Goal: Check status

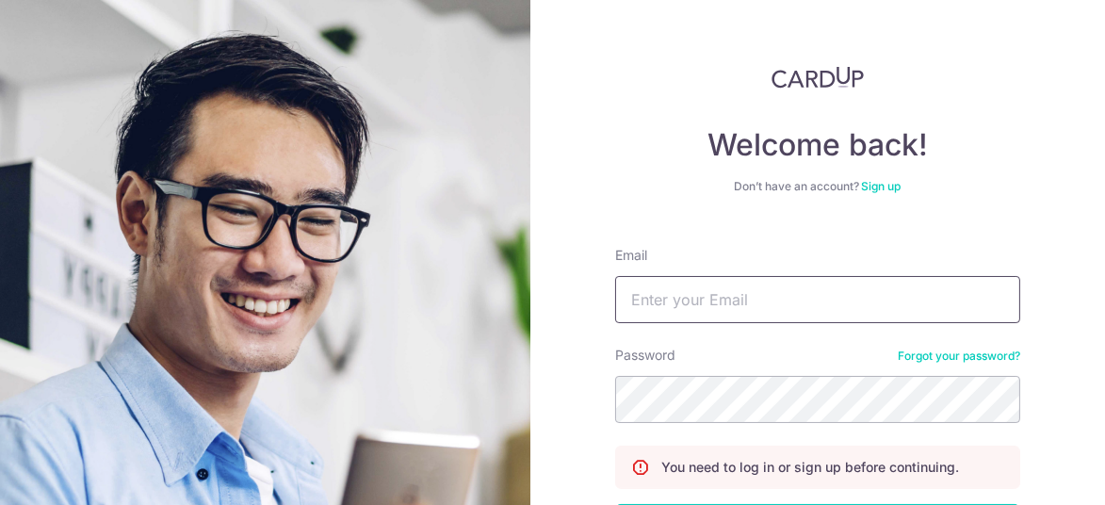
click at [748, 305] on input "Email" at bounding box center [817, 299] width 405 height 47
type input "[PERSON_NAME][EMAIL_ADDRESS][DOMAIN_NAME]"
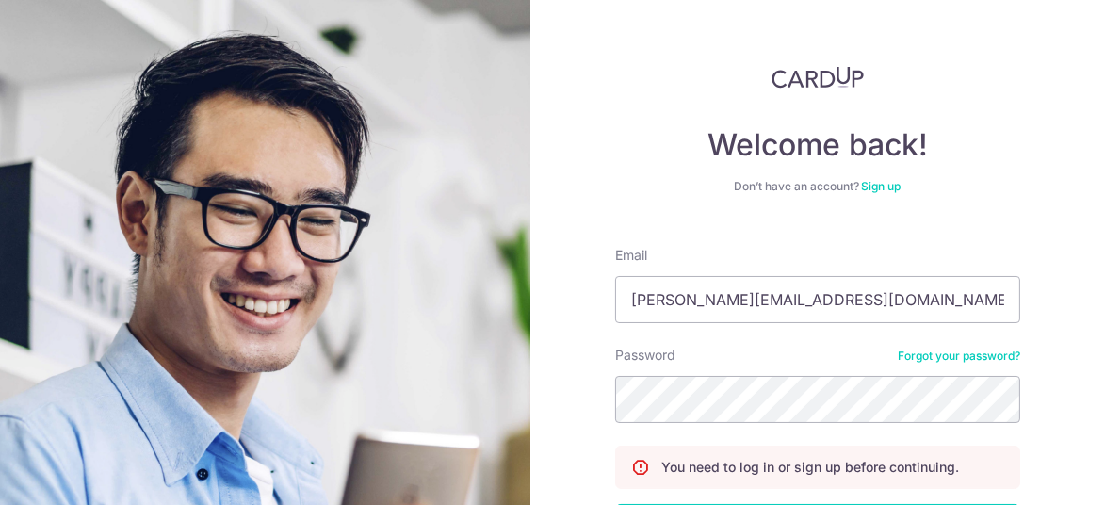
scroll to position [150, 0]
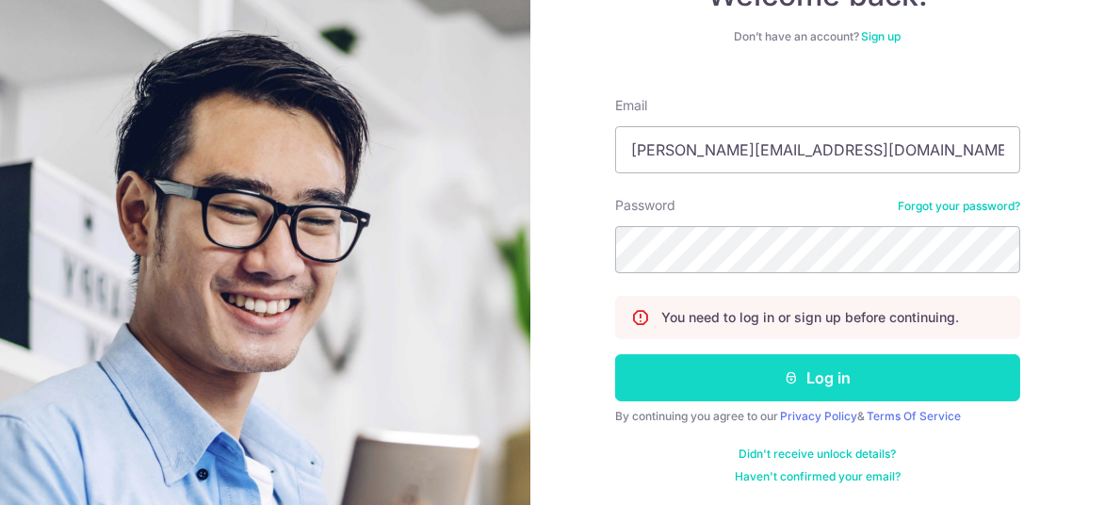
click at [786, 377] on icon "submit" at bounding box center [791, 377] width 15 height 15
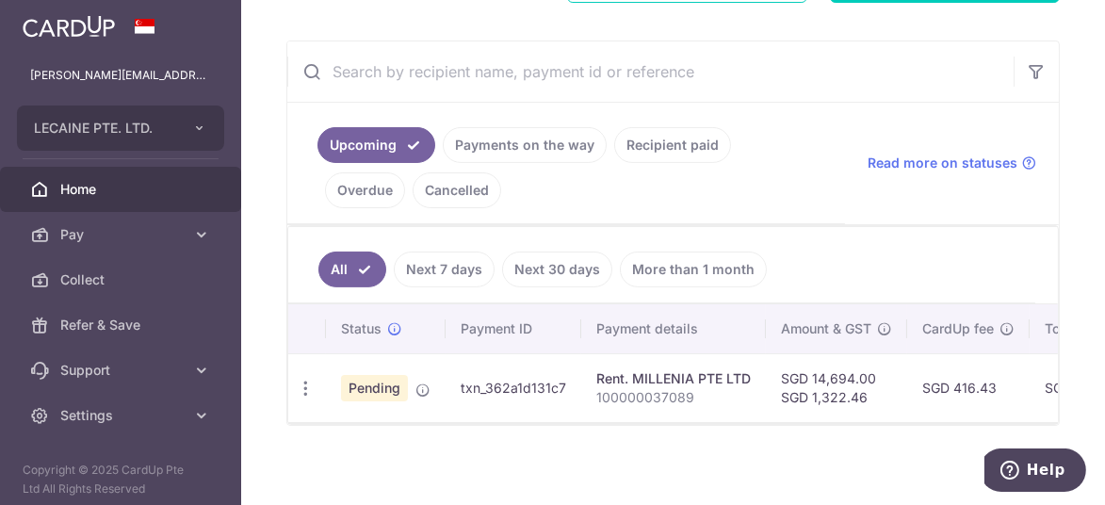
scroll to position [334, 0]
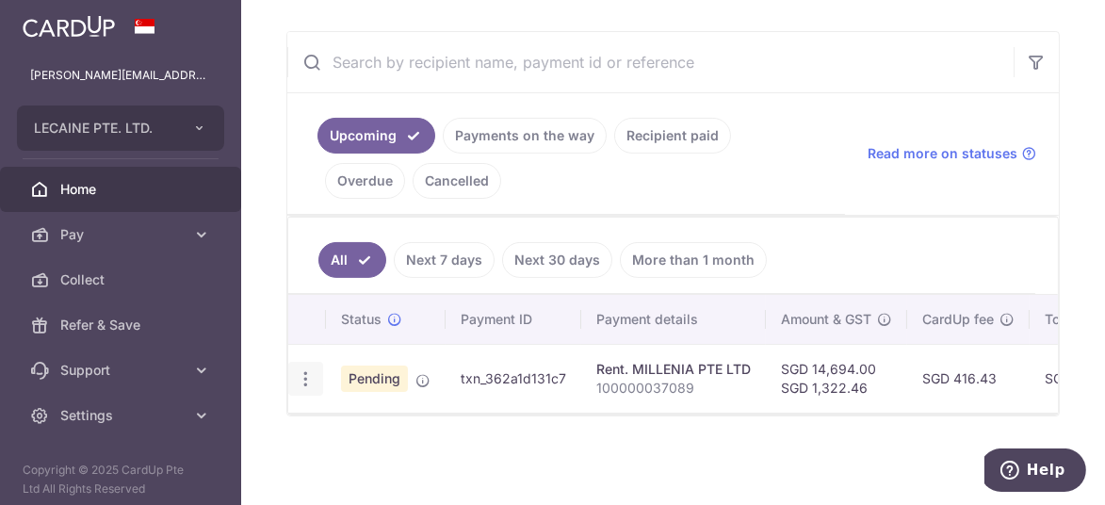
click at [309, 370] on icon "button" at bounding box center [306, 379] width 20 height 20
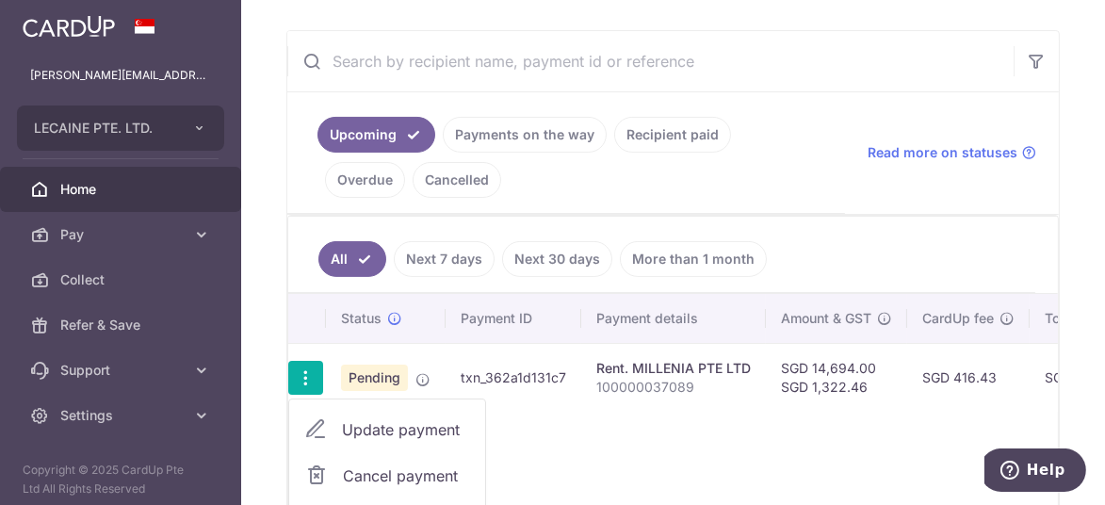
click at [649, 429] on div "Status Payment ID Payment details Amount & GST CardUp fee Total amt. Charge dat…" at bounding box center [673, 429] width 770 height 271
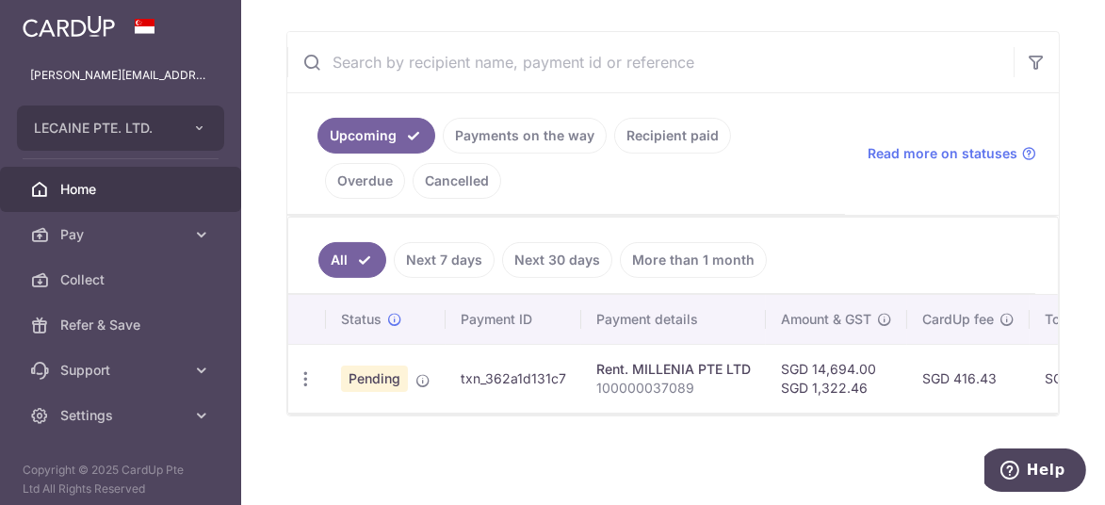
click at [437, 253] on link "Next 7 days" at bounding box center [444, 260] width 101 height 36
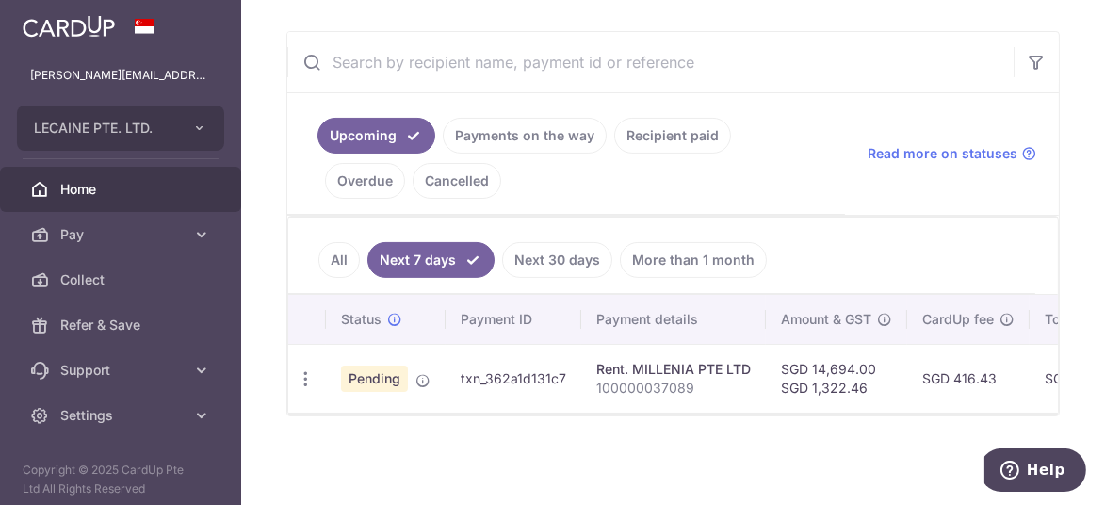
click at [546, 248] on link "Next 30 days" at bounding box center [557, 260] width 110 height 36
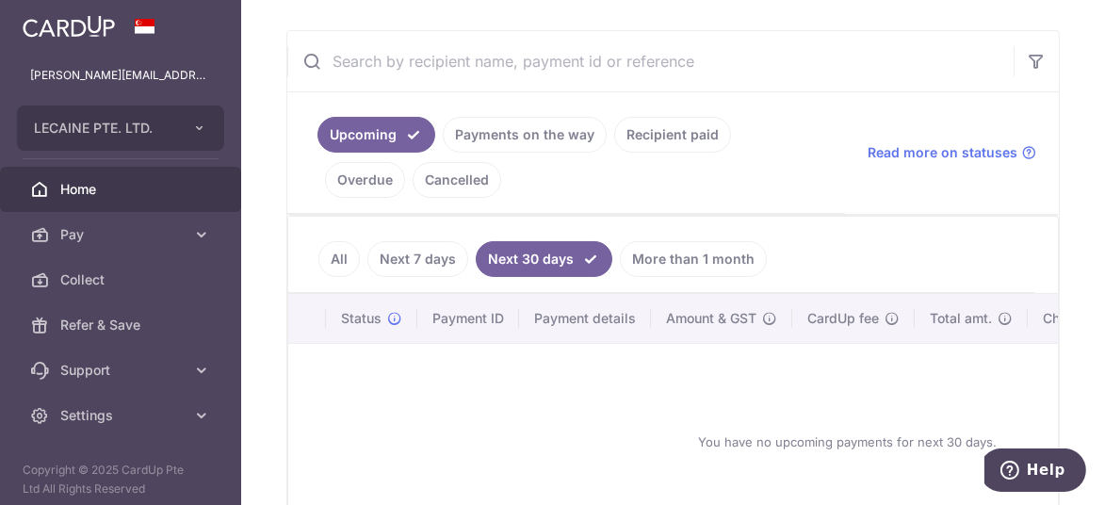
click at [324, 256] on link "All" at bounding box center [338, 259] width 41 height 36
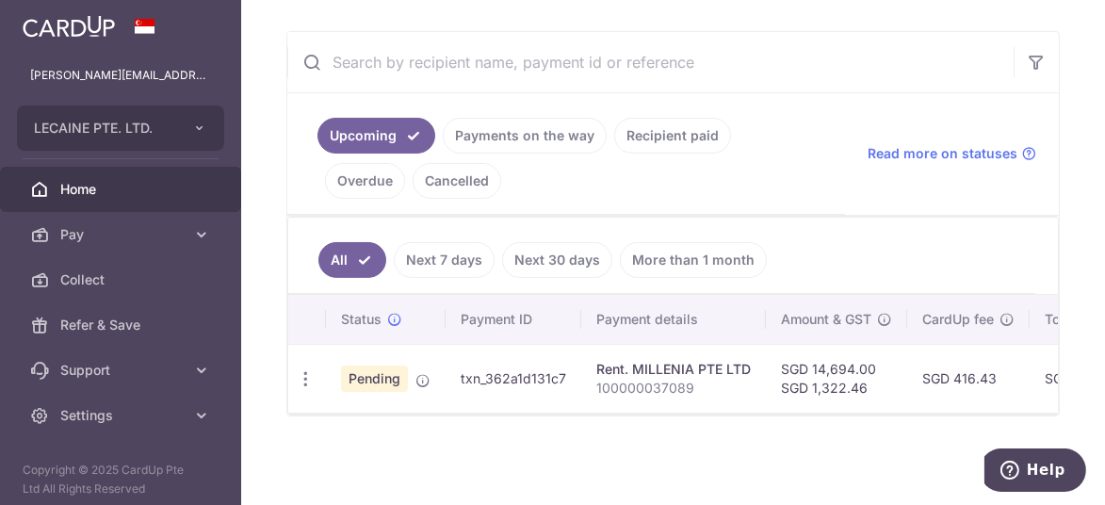
click at [517, 134] on link "Payments on the way" at bounding box center [525, 136] width 164 height 36
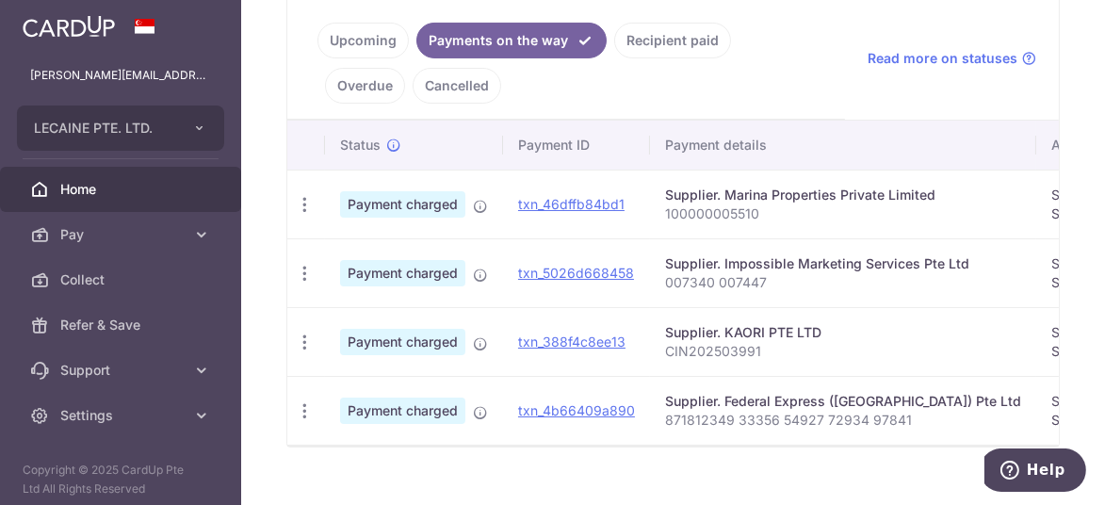
scroll to position [239, 0]
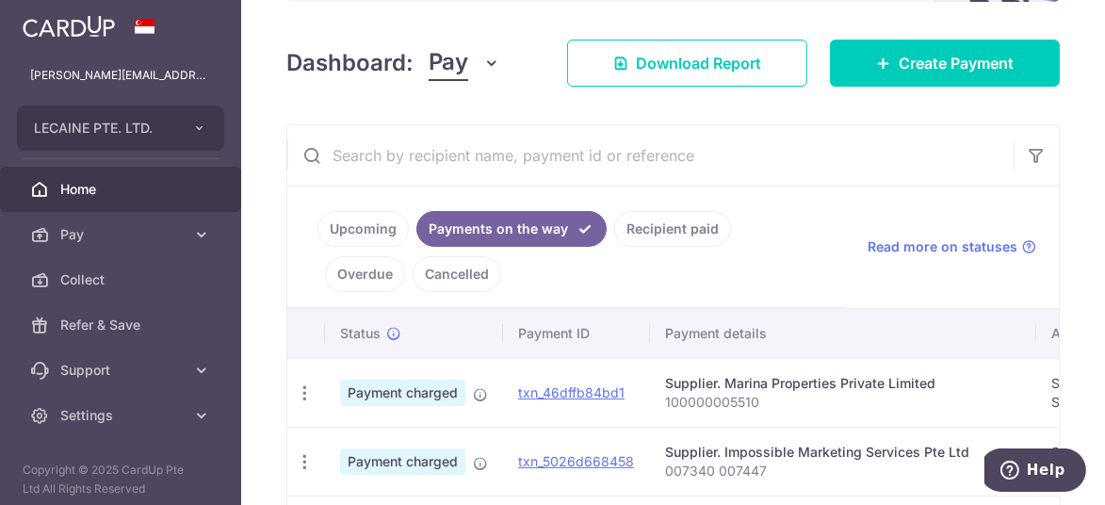
click at [646, 224] on link "Recipient paid" at bounding box center [672, 229] width 117 height 36
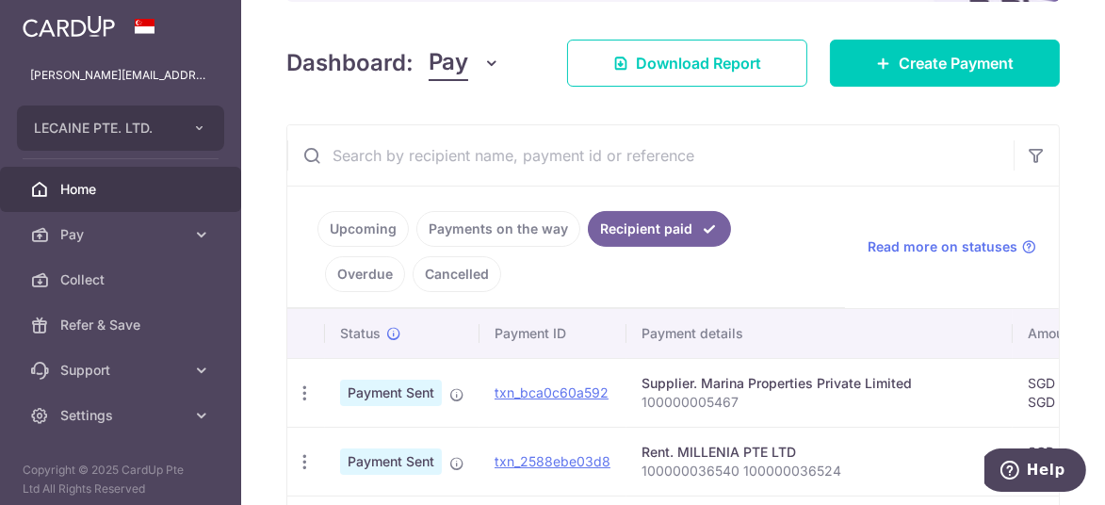
click at [366, 227] on link "Upcoming" at bounding box center [363, 229] width 91 height 36
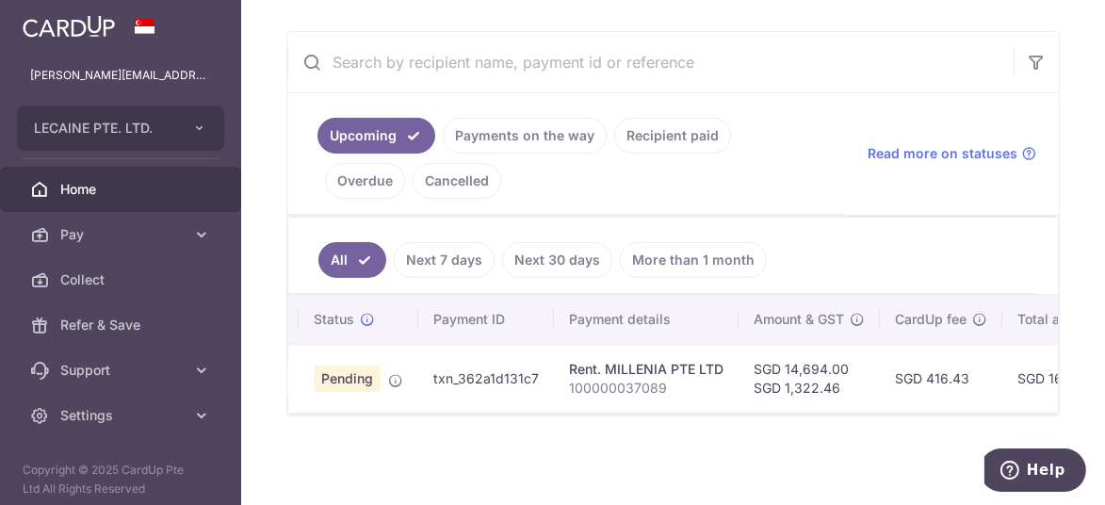
scroll to position [0, 0]
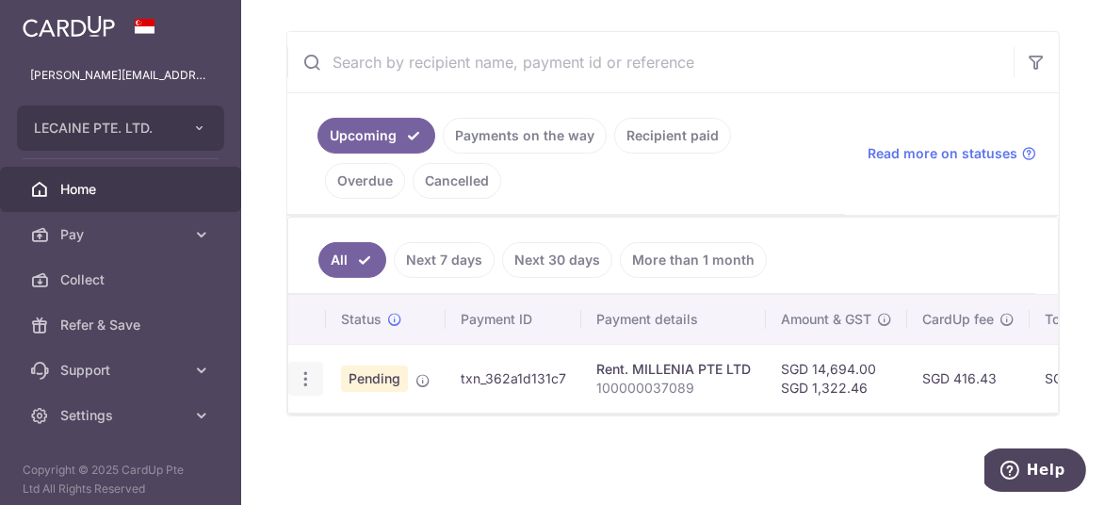
click at [299, 373] on icon "button" at bounding box center [306, 379] width 20 height 20
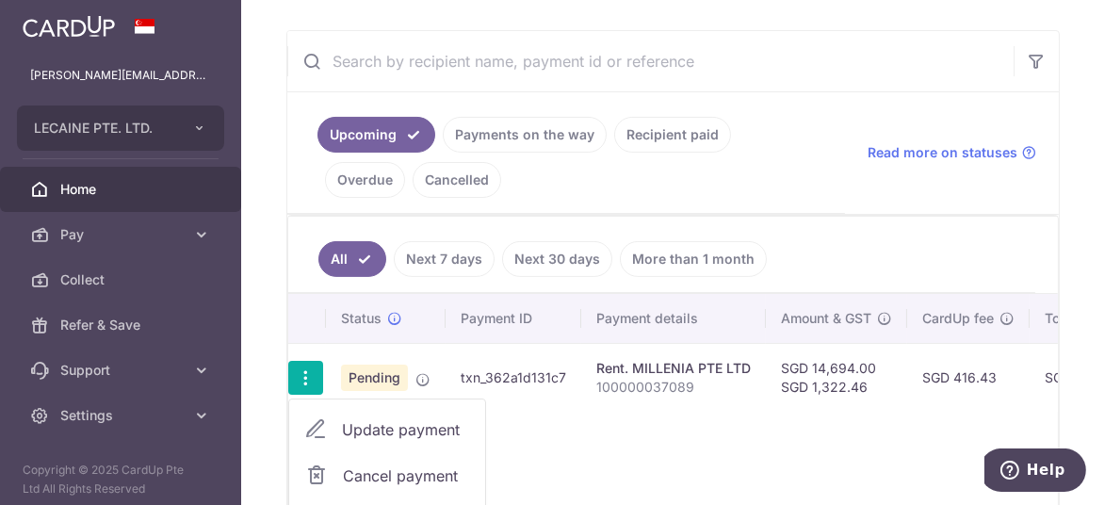
click at [641, 428] on div "Status Payment ID Payment details Amount & GST CardUp fee Total amt. Charge dat…" at bounding box center [673, 429] width 770 height 271
